Goal: Task Accomplishment & Management: Use online tool/utility

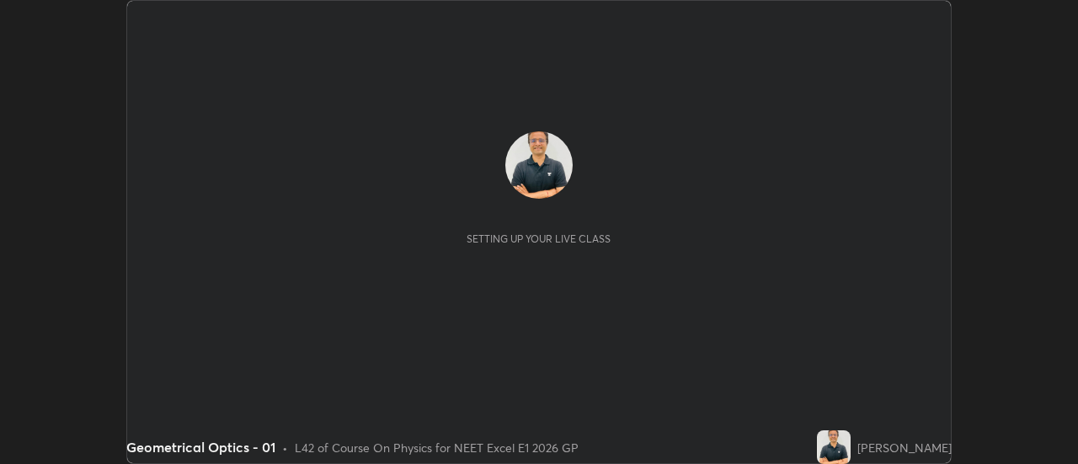
scroll to position [464, 1078]
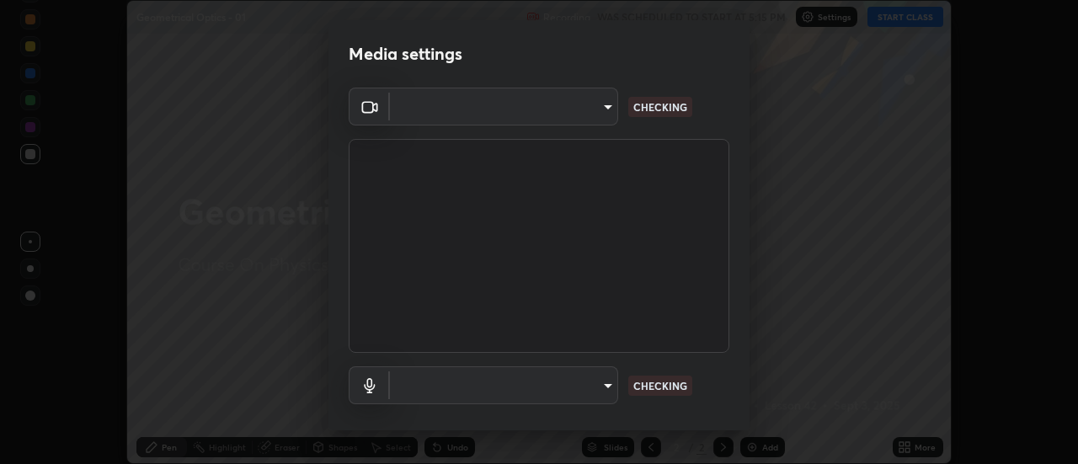
type input "6b20510400c661f13905172a847429c82f5b2d511b6c6cd18f7fa83b3b8a252b"
type input "be24b46b5306dd3cb09223510329f6d8cf999d04b0cadf68124d301f0b41d65b"
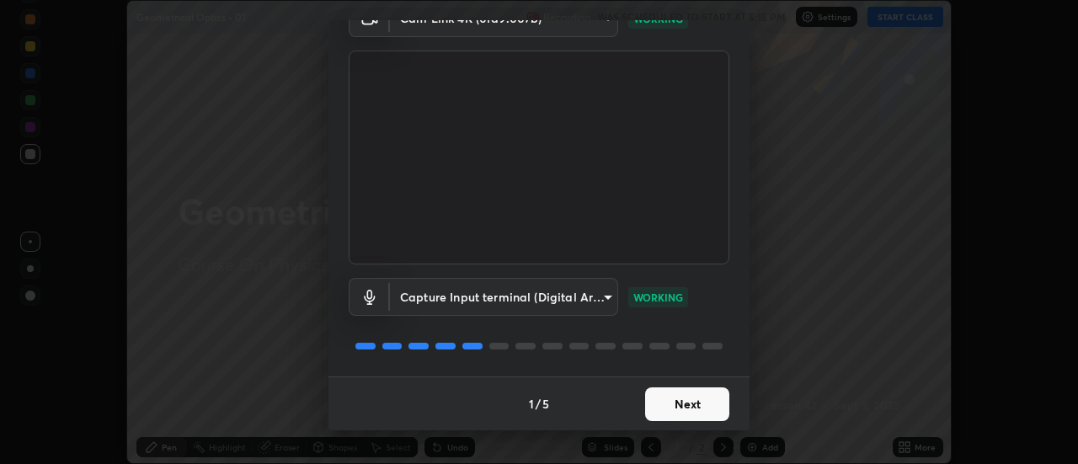
click at [687, 404] on button "Next" at bounding box center [687, 405] width 84 height 34
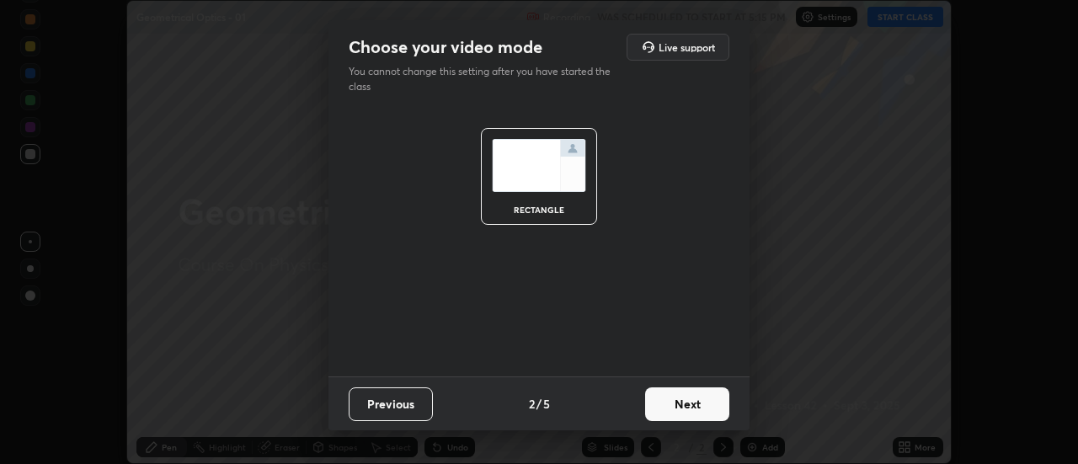
scroll to position [0, 0]
click at [691, 404] on button "Next" at bounding box center [687, 405] width 84 height 34
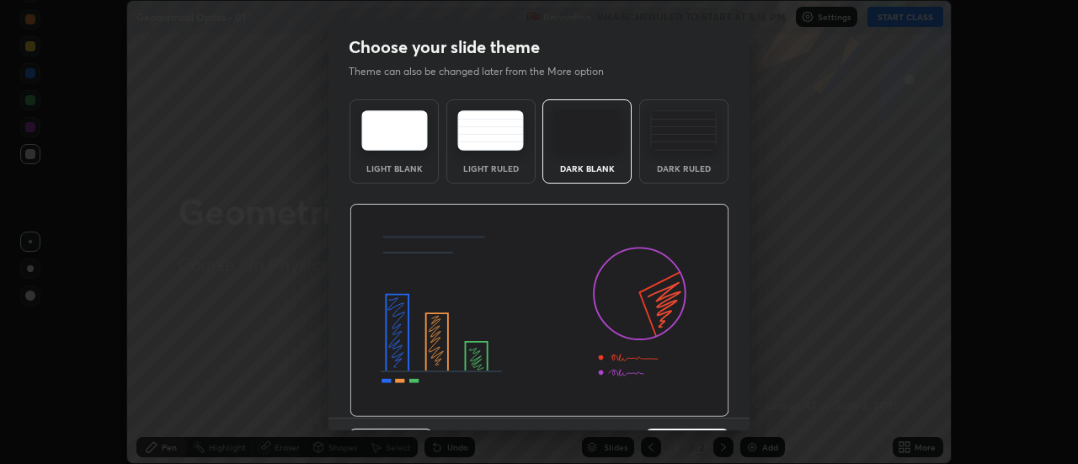
click at [692, 407] on img at bounding box center [540, 311] width 380 height 214
click at [690, 408] on img at bounding box center [540, 311] width 380 height 214
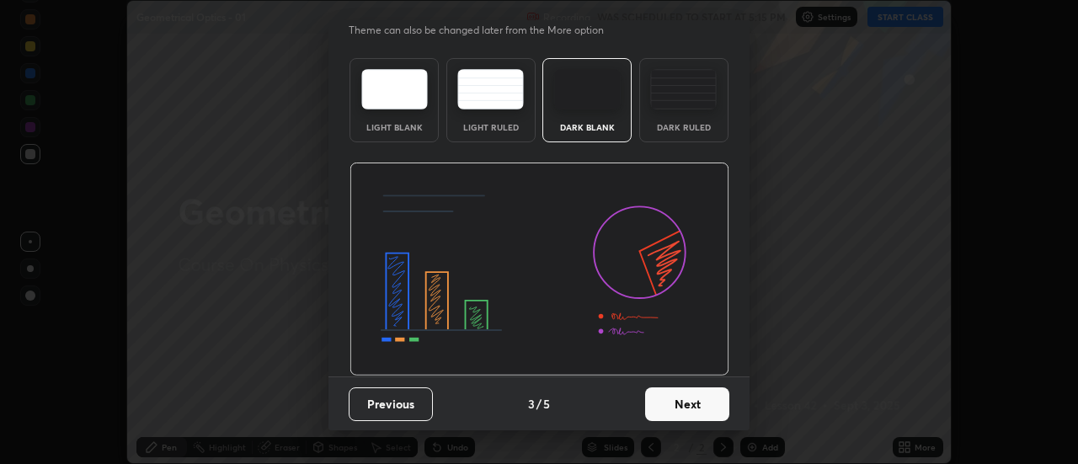
click at [687, 404] on button "Next" at bounding box center [687, 405] width 84 height 34
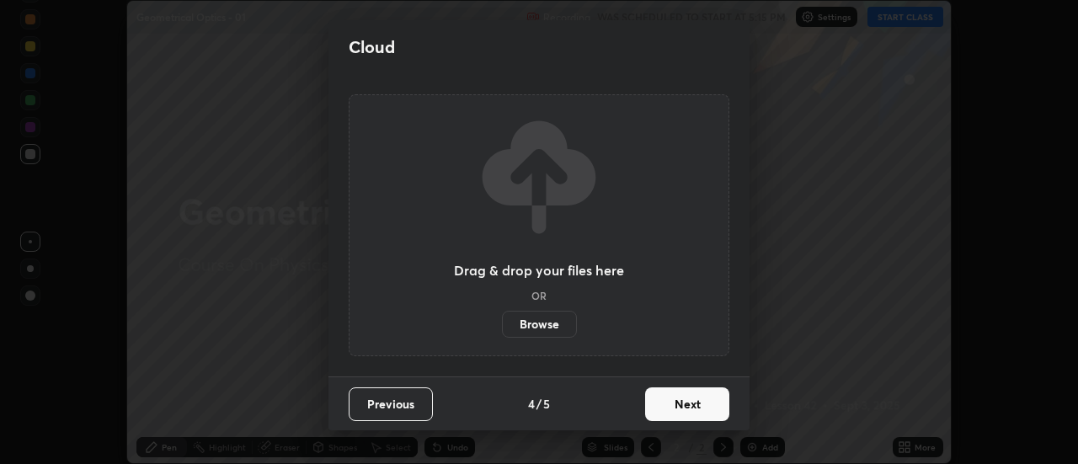
scroll to position [0, 0]
click at [690, 406] on button "Next" at bounding box center [687, 405] width 84 height 34
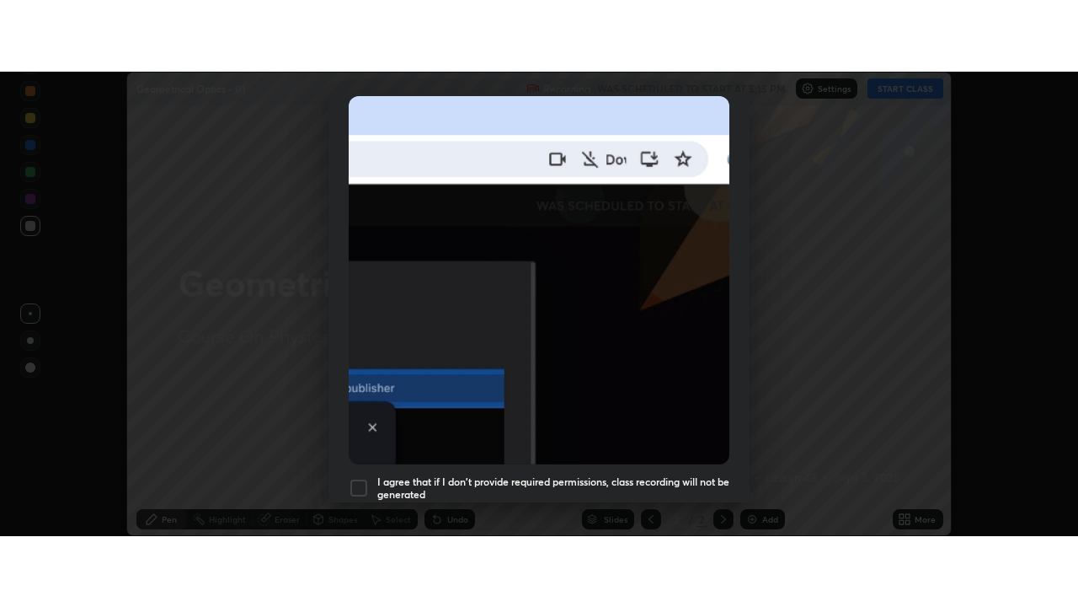
scroll to position [432, 0]
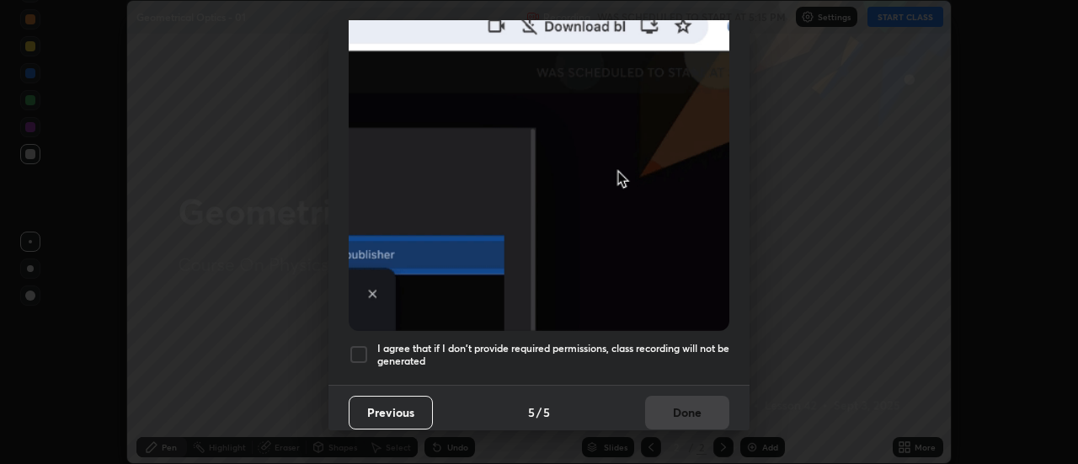
click at [363, 345] on div at bounding box center [359, 355] width 20 height 20
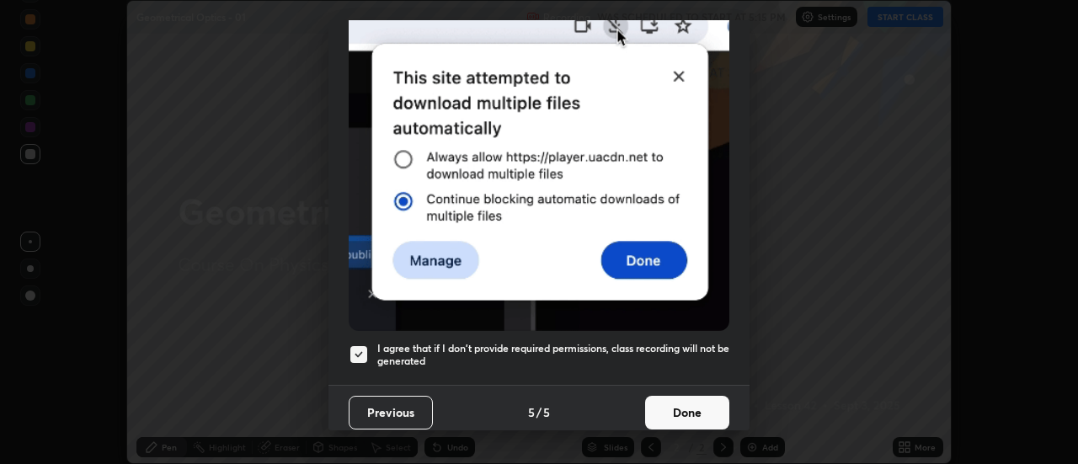
click at [673, 402] on button "Done" at bounding box center [687, 413] width 84 height 34
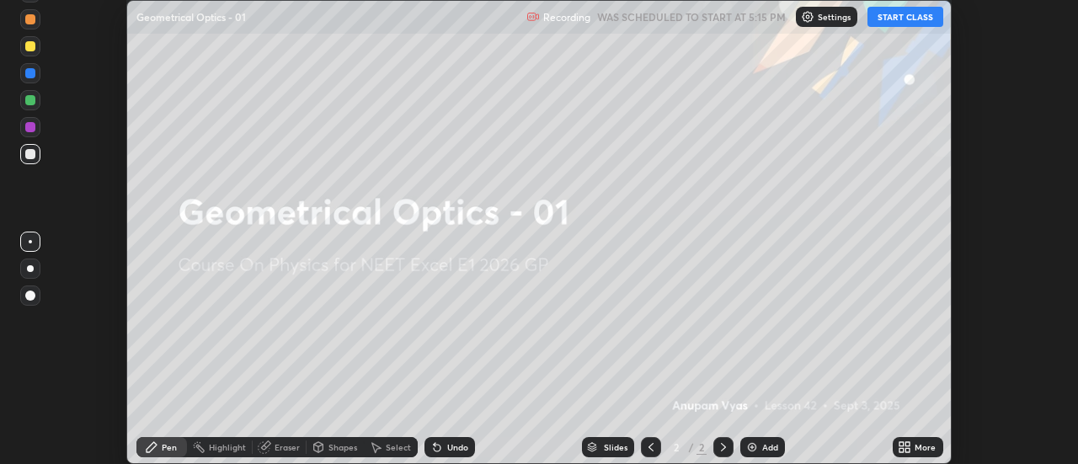
click at [896, 19] on button "START CLASS" at bounding box center [906, 17] width 76 height 20
click at [924, 450] on div "More" at bounding box center [925, 447] width 21 height 8
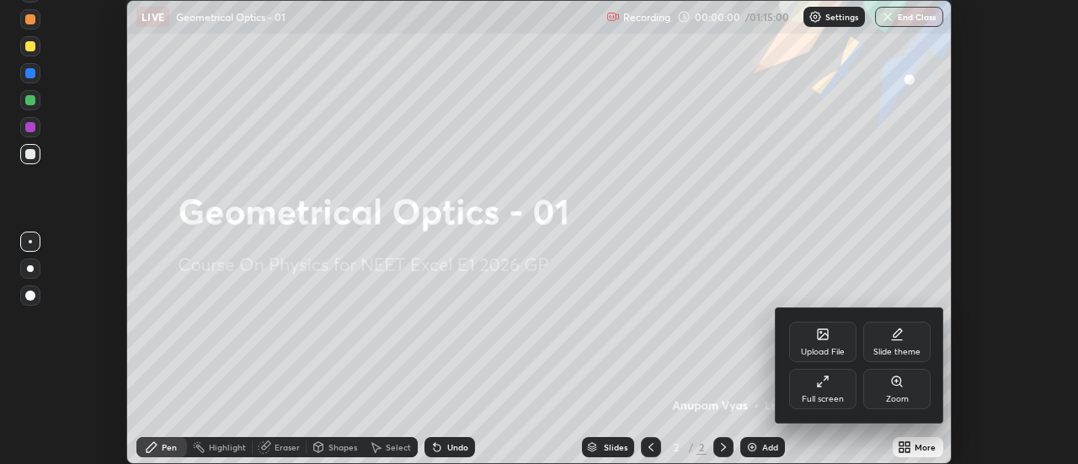
click at [821, 385] on icon at bounding box center [822, 381] width 13 height 13
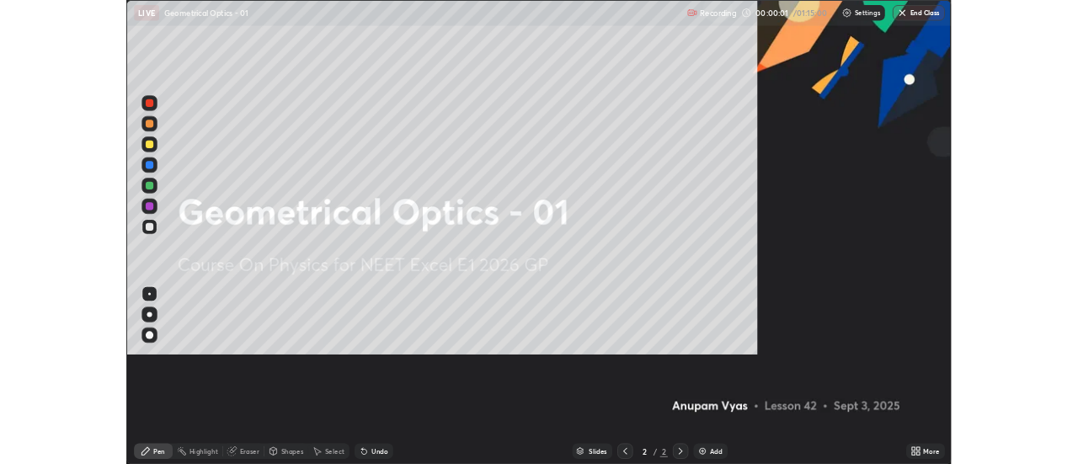
scroll to position [607, 1078]
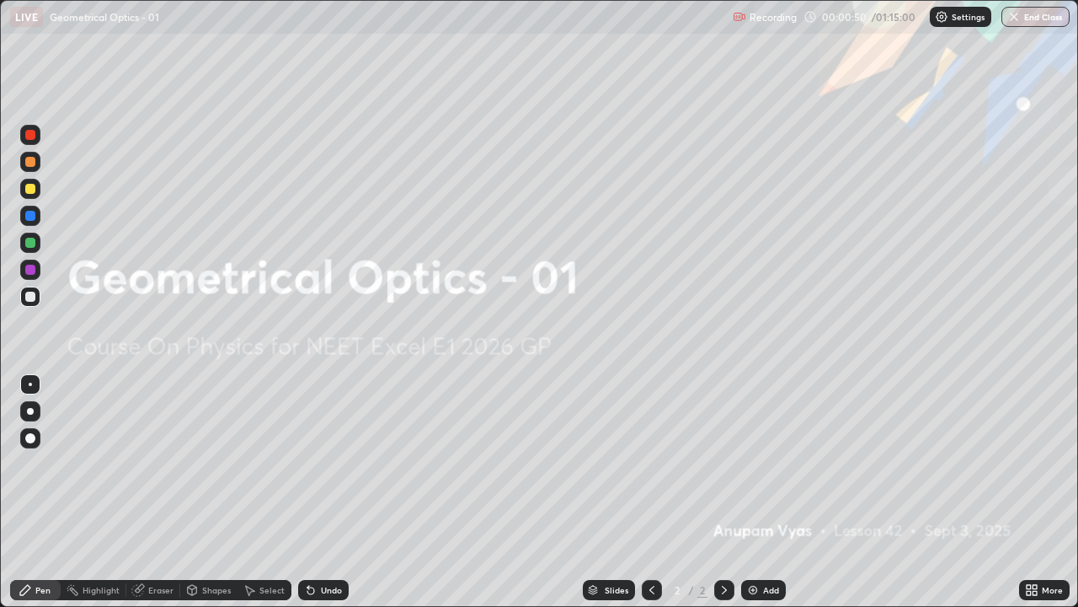
click at [30, 411] on div at bounding box center [30, 411] width 7 height 7
click at [326, 463] on div "Undo" at bounding box center [331, 589] width 21 height 8
click at [329, 463] on div "Undo" at bounding box center [331, 589] width 21 height 8
click at [330, 463] on div "Undo" at bounding box center [331, 589] width 21 height 8
click at [763, 463] on div "Add" at bounding box center [771, 589] width 16 height 8
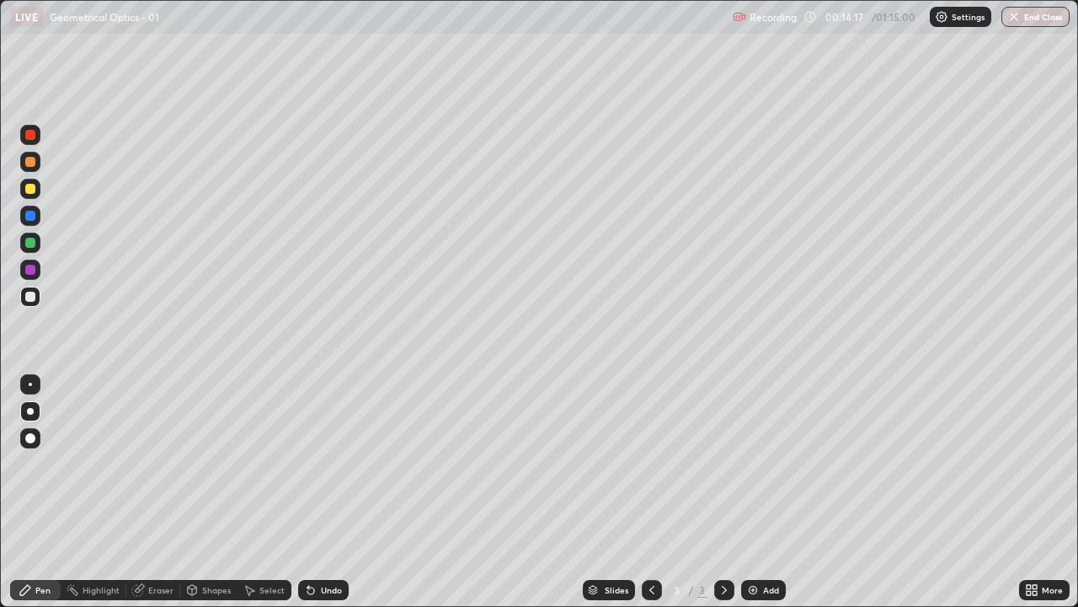
click at [30, 244] on div at bounding box center [30, 243] width 10 height 10
click at [165, 463] on div "Eraser" at bounding box center [153, 590] width 54 height 20
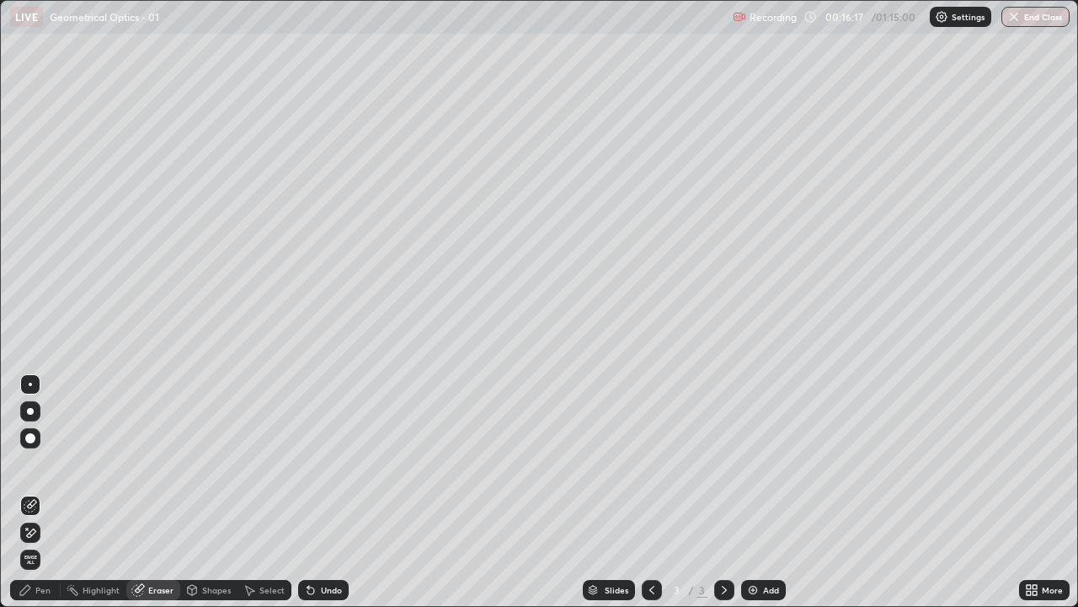
click at [45, 463] on div "Pen" at bounding box center [42, 589] width 15 height 8
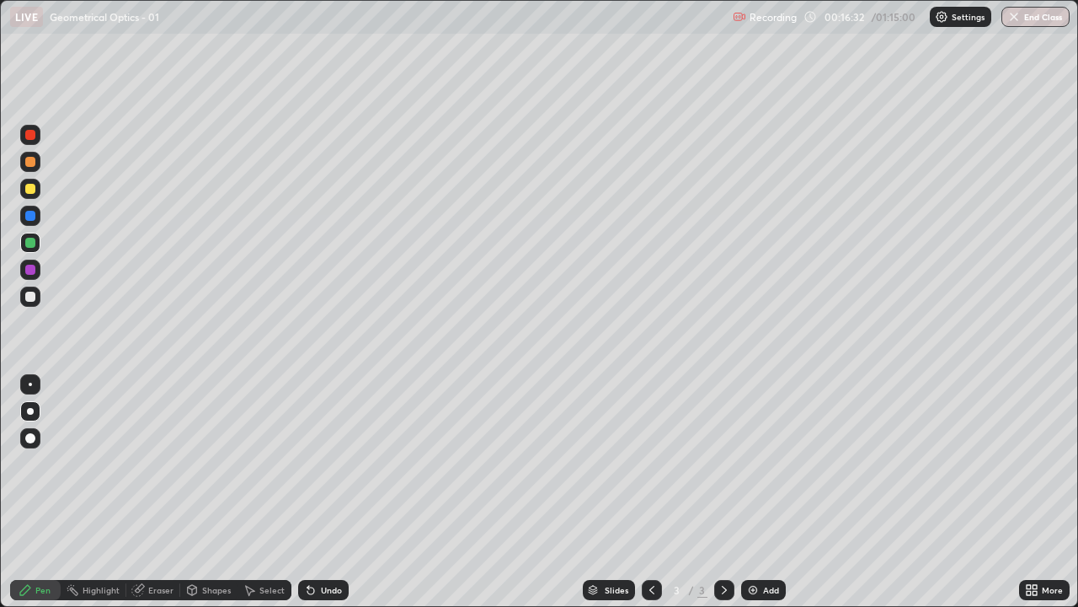
click at [30, 297] on div at bounding box center [30, 296] width 10 height 10
click at [768, 463] on div "Add" at bounding box center [771, 589] width 16 height 8
click at [151, 463] on div "Eraser" at bounding box center [160, 589] width 25 height 8
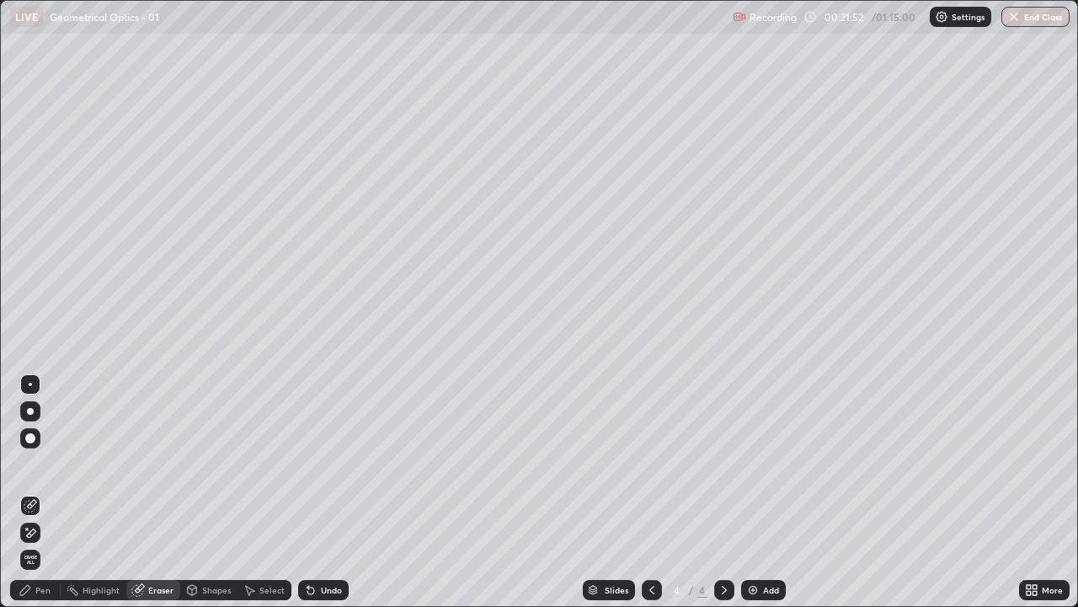
click at [45, 463] on div "Pen" at bounding box center [42, 589] width 15 height 8
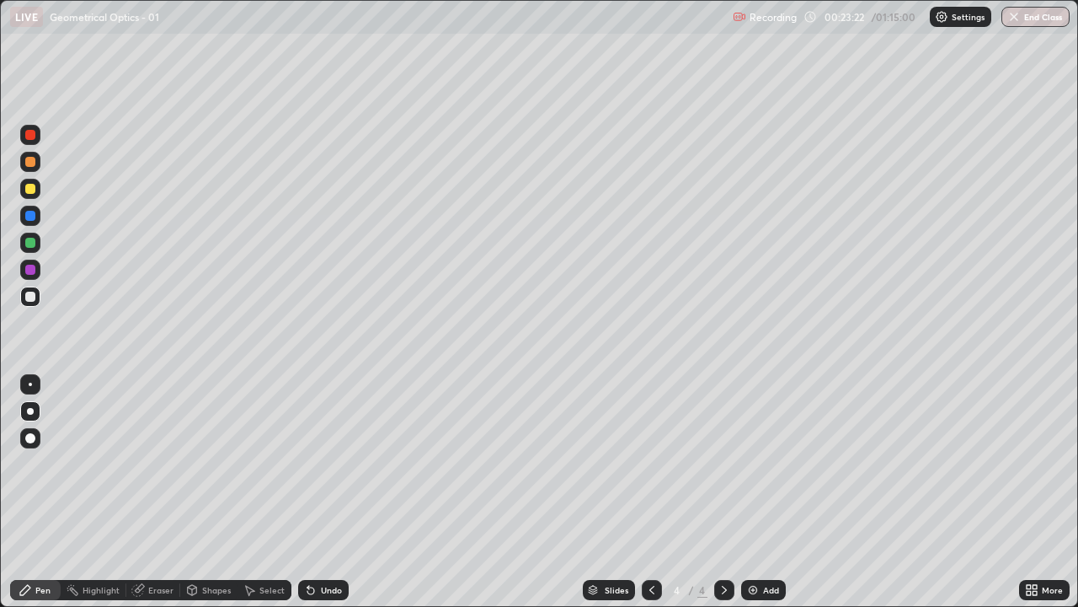
click at [767, 463] on div "Add" at bounding box center [771, 589] width 16 height 8
click at [328, 463] on div "Undo" at bounding box center [331, 589] width 21 height 8
click at [765, 463] on div "Add" at bounding box center [771, 589] width 16 height 8
click at [758, 463] on div "Add" at bounding box center [763, 590] width 45 height 20
click at [30, 187] on div at bounding box center [30, 189] width 10 height 10
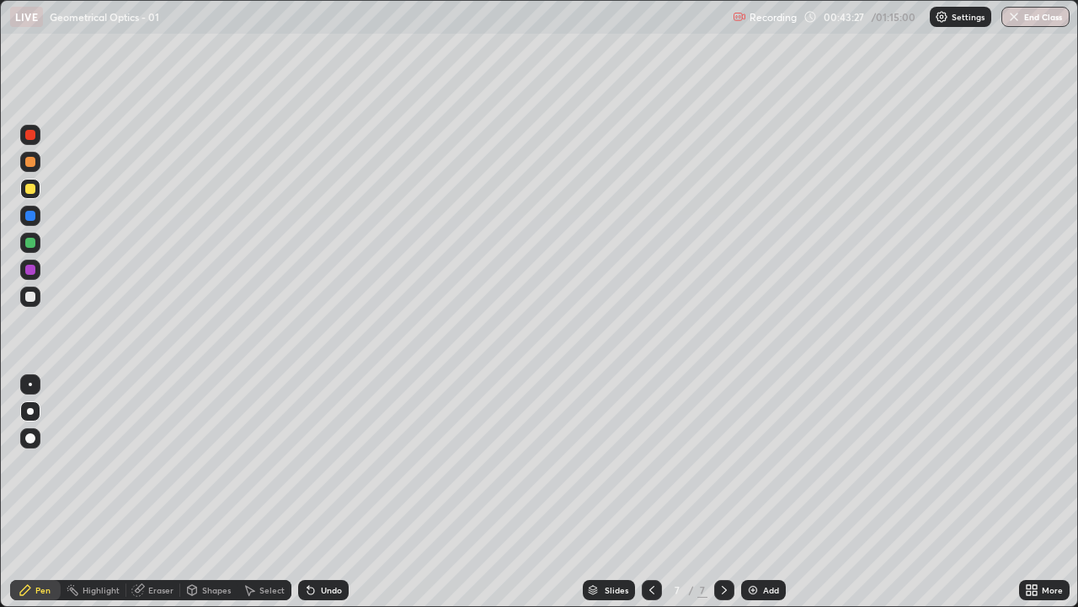
click at [31, 297] on div at bounding box center [30, 296] width 10 height 10
click at [330, 463] on div "Undo" at bounding box center [331, 589] width 21 height 8
click at [44, 463] on div "Pen" at bounding box center [42, 589] width 15 height 8
click at [161, 463] on div "Eraser" at bounding box center [160, 589] width 25 height 8
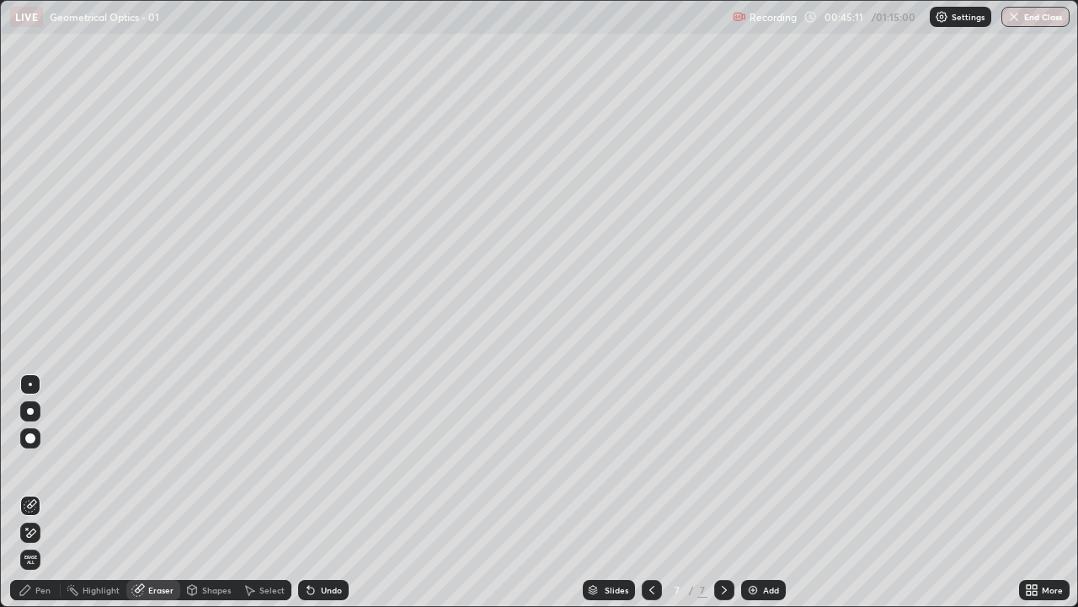
click at [44, 463] on div "Pen" at bounding box center [42, 589] width 15 height 8
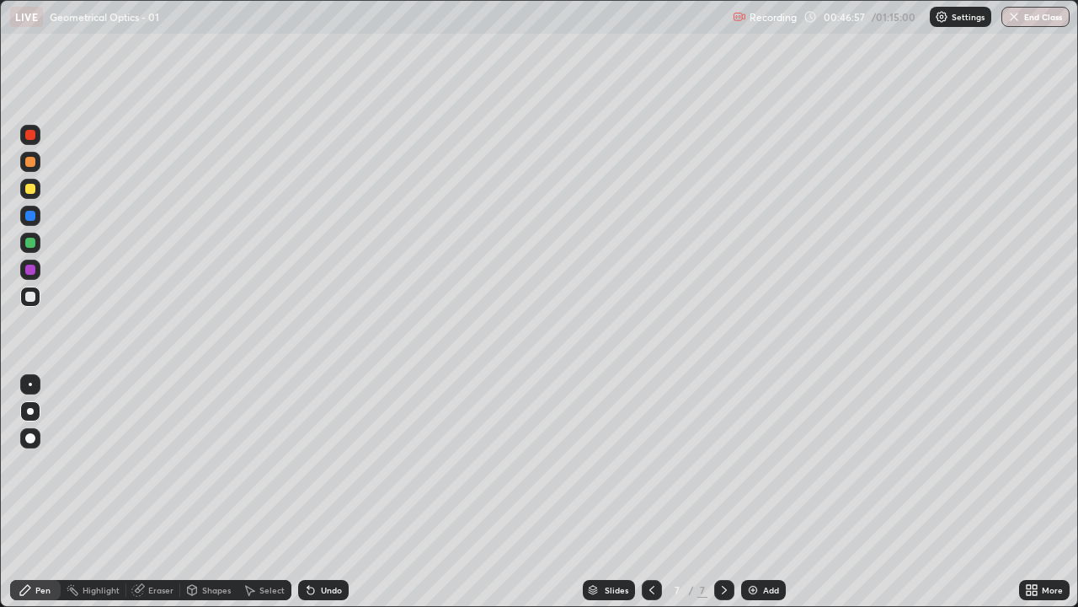
click at [28, 190] on div at bounding box center [30, 189] width 10 height 10
click at [767, 463] on div "Add" at bounding box center [771, 589] width 16 height 8
click at [28, 297] on div at bounding box center [30, 296] width 10 height 10
click at [28, 189] on div at bounding box center [30, 189] width 10 height 10
click at [31, 133] on div at bounding box center [30, 135] width 10 height 10
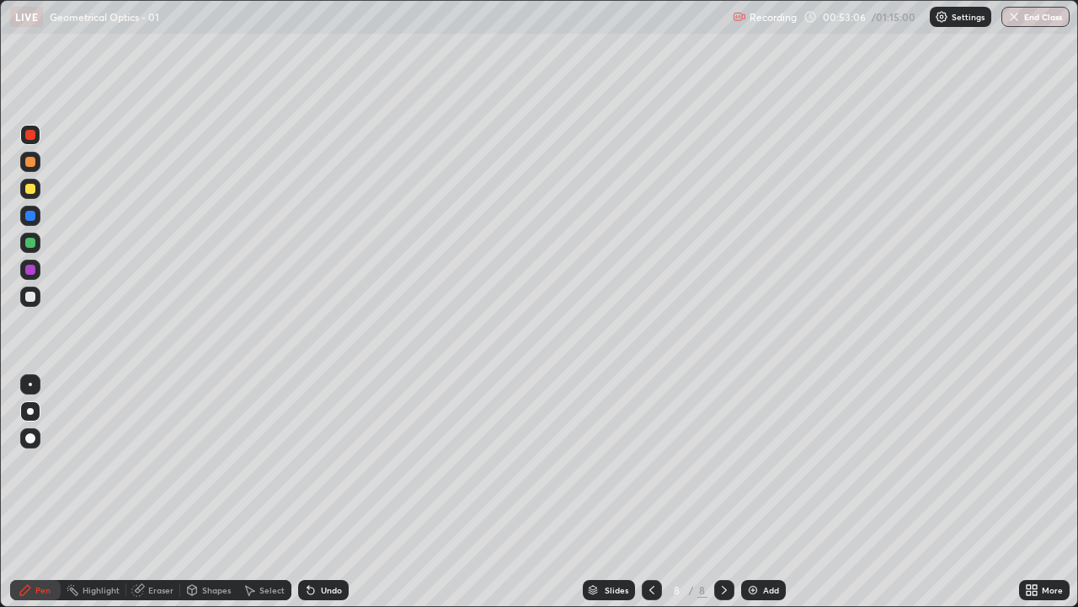
click at [26, 185] on div at bounding box center [30, 189] width 10 height 10
click at [31, 297] on div at bounding box center [30, 296] width 10 height 10
click at [28, 192] on div at bounding box center [30, 189] width 10 height 10
click at [34, 136] on div at bounding box center [30, 135] width 10 height 10
click at [767, 463] on div "Add" at bounding box center [771, 589] width 16 height 8
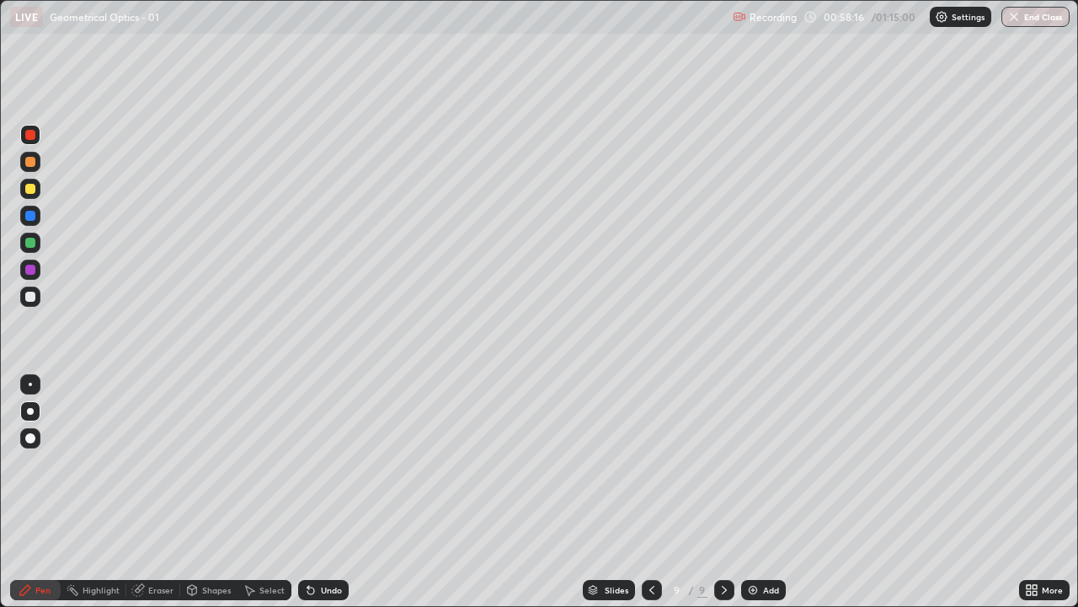
click at [30, 297] on div at bounding box center [30, 296] width 10 height 10
click at [29, 189] on div at bounding box center [30, 189] width 10 height 10
click at [30, 246] on div at bounding box center [30, 243] width 10 height 10
click at [27, 270] on div at bounding box center [30, 270] width 10 height 10
click at [30, 187] on div at bounding box center [30, 189] width 10 height 10
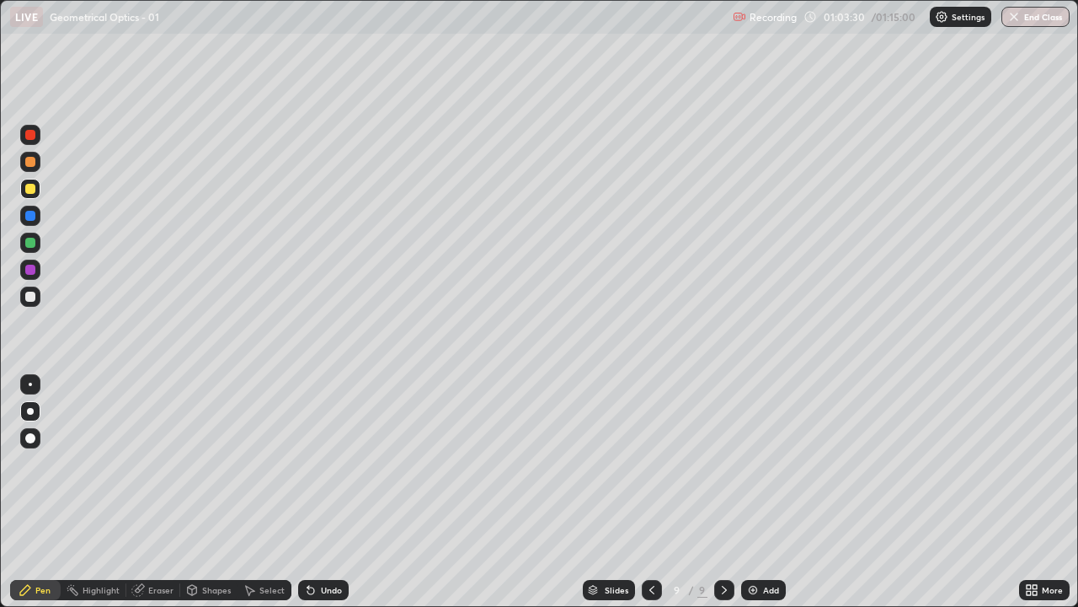
click at [33, 297] on div at bounding box center [30, 296] width 10 height 10
click at [1037, 19] on button "End Class" at bounding box center [1036, 17] width 68 height 20
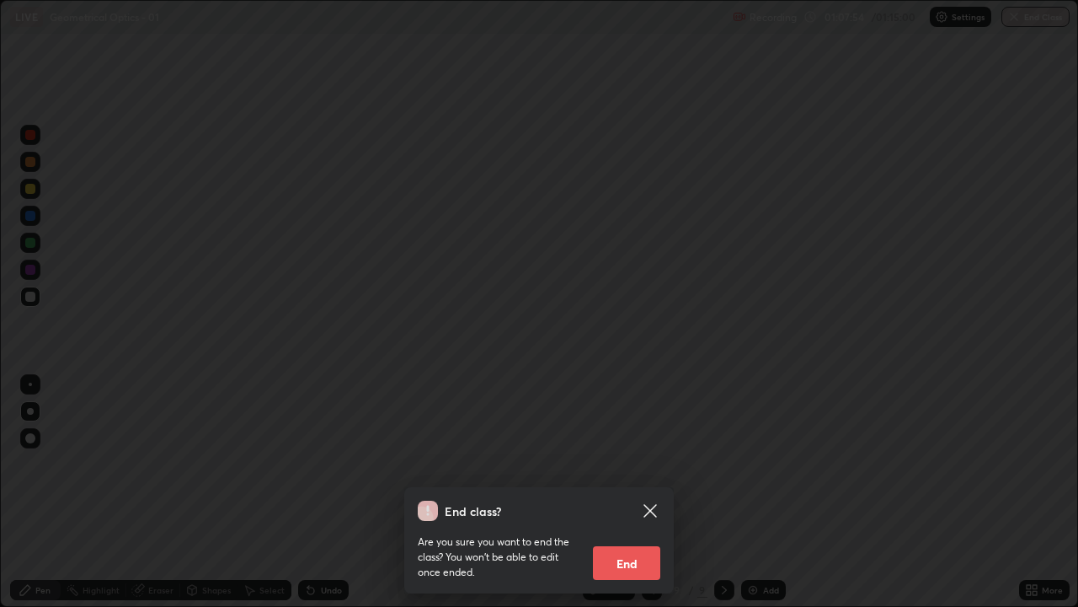
click at [642, 463] on button "End" at bounding box center [626, 563] width 67 height 34
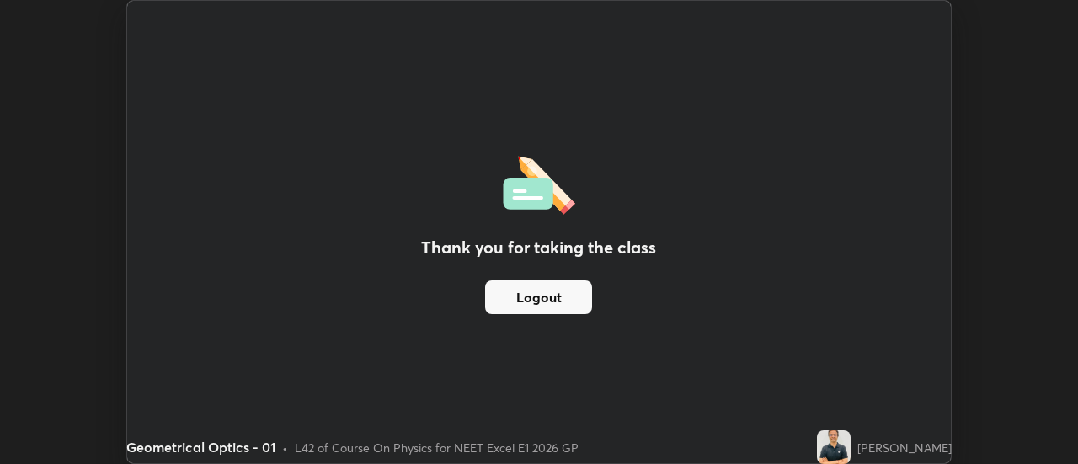
scroll to position [83779, 83164]
